Goal: Information Seeking & Learning: Find specific fact

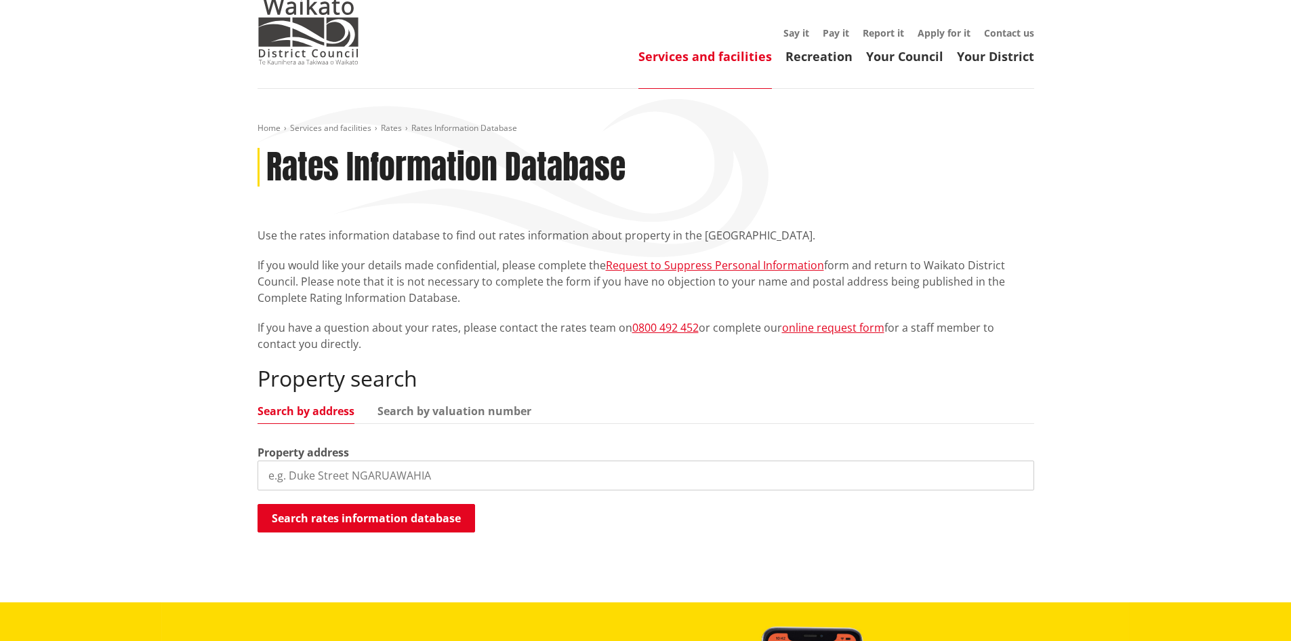
scroll to position [136, 0]
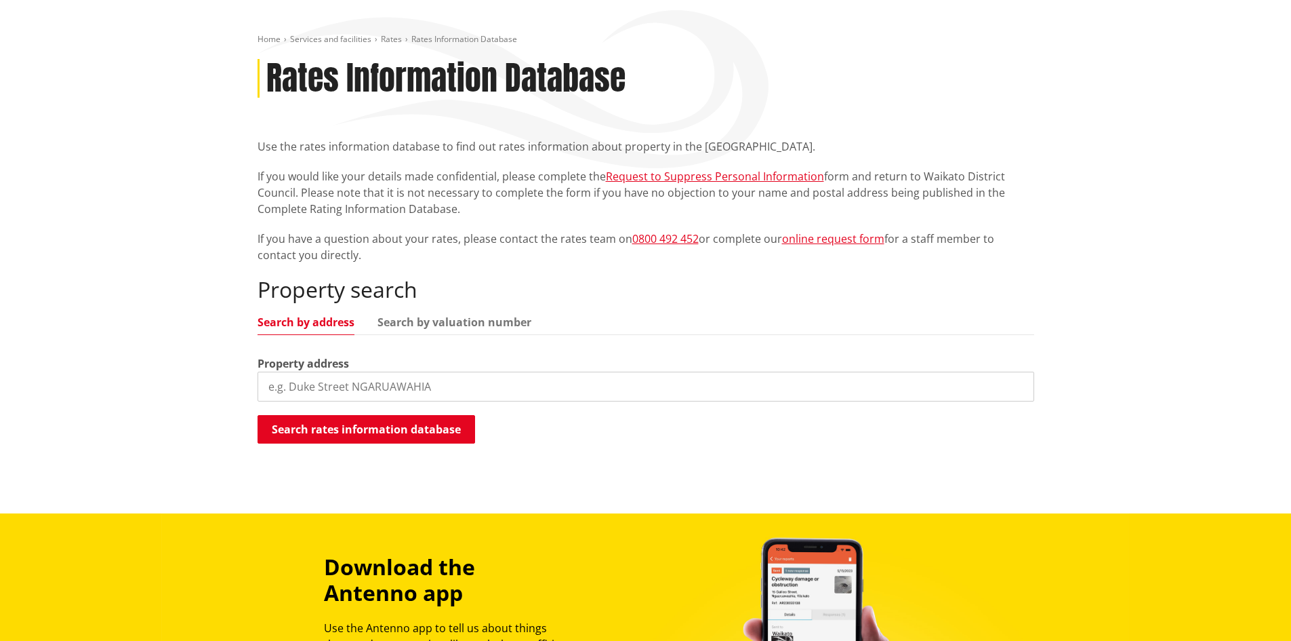
click at [344, 397] on input "search" at bounding box center [646, 386] width 777 height 30
click at [1083, 286] on div "Home Services and facilities Rates Rates Information Database Rates Information…" at bounding box center [645, 256] width 1291 height 513
click at [334, 384] on input "900" at bounding box center [646, 386] width 777 height 30
type input "[STREET_ADDRESS]"
click at [348, 429] on button "Search rates information database" at bounding box center [367, 429] width 218 height 28
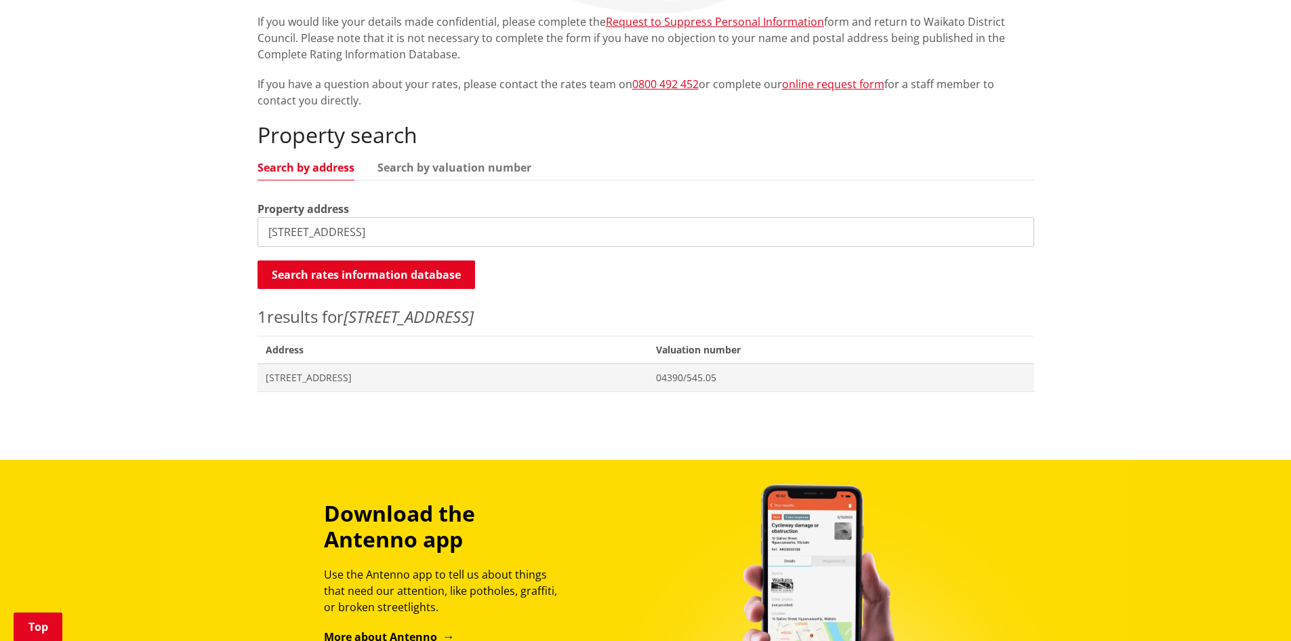
scroll to position [339, 0]
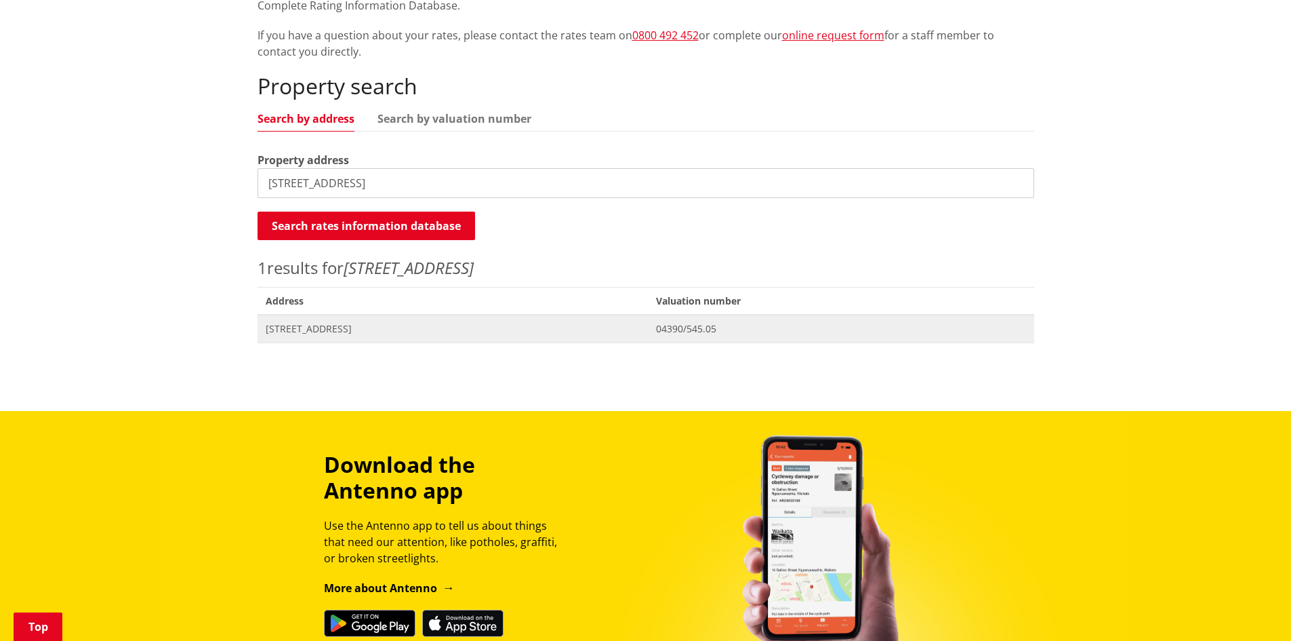
click at [373, 325] on span "[STREET_ADDRESS]" at bounding box center [453, 329] width 375 height 14
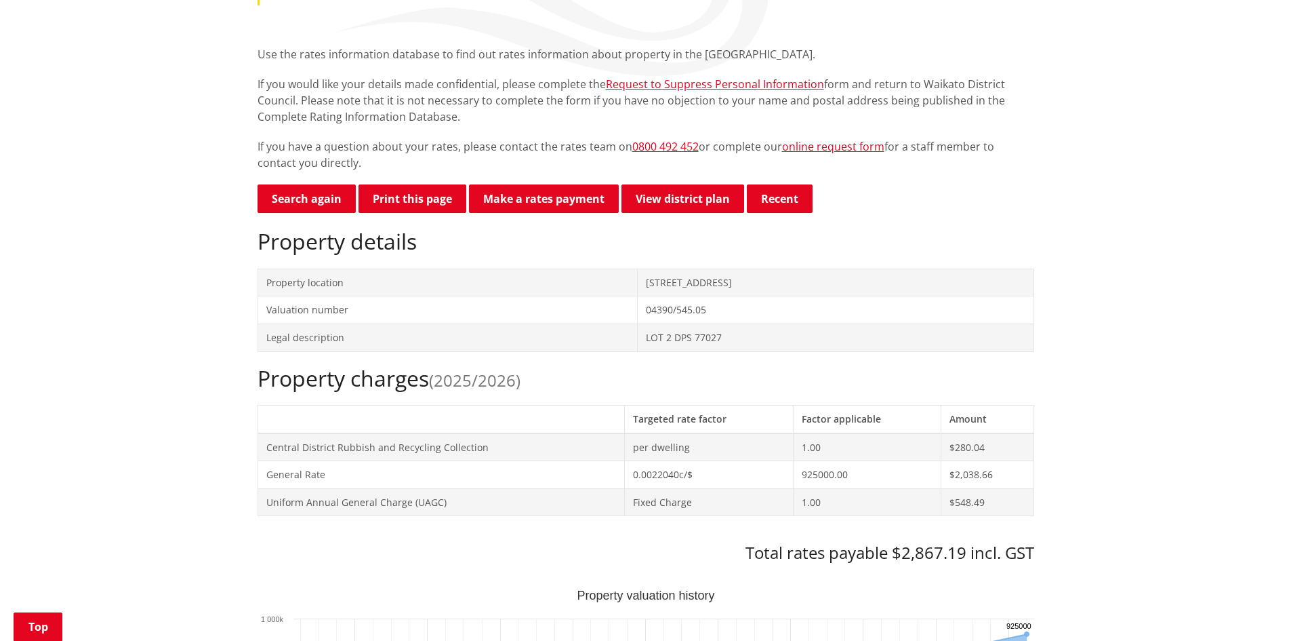
scroll to position [203, 0]
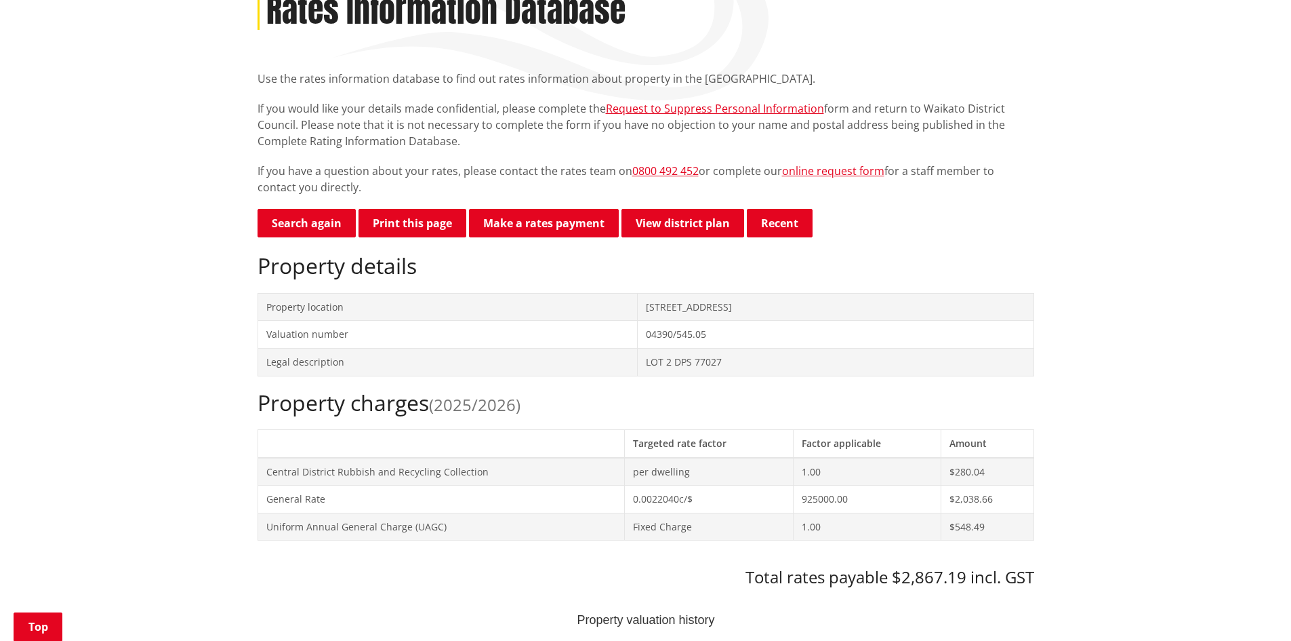
drag, startPoint x: 1068, startPoint y: 186, endPoint x: 988, endPoint y: 552, distance: 375.3
click at [437, 222] on button "Print this page" at bounding box center [413, 223] width 108 height 28
click at [776, 225] on button "Recent" at bounding box center [780, 223] width 66 height 28
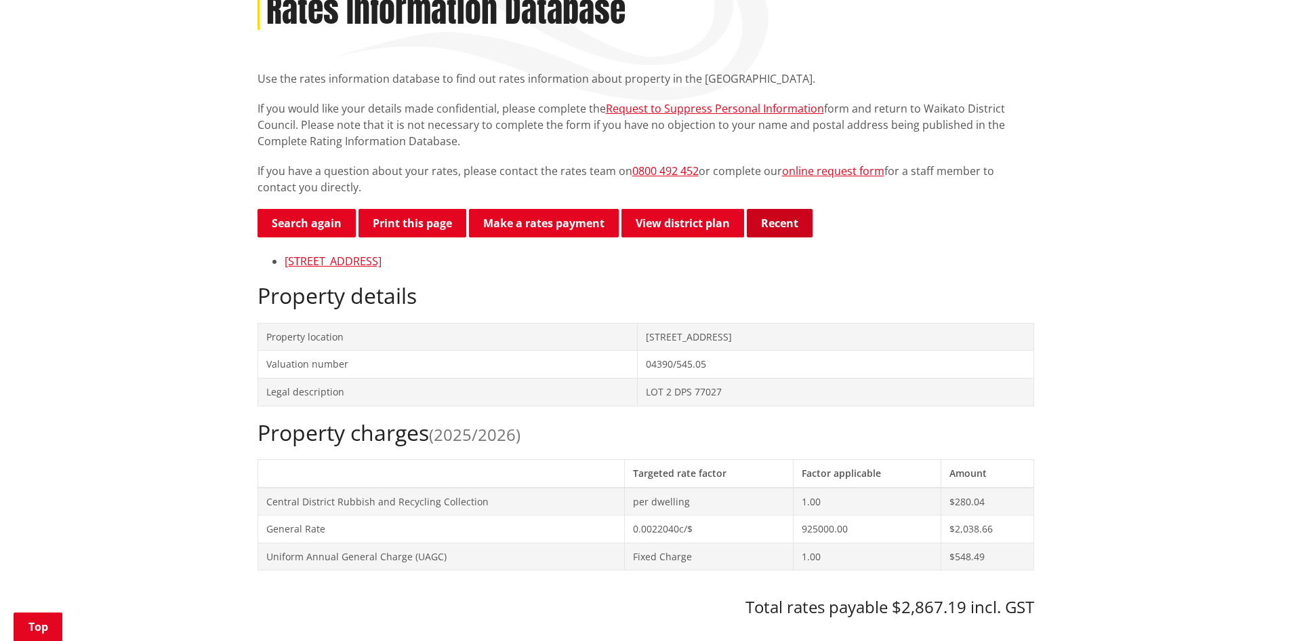
click at [780, 220] on button "Recent" at bounding box center [780, 223] width 66 height 28
